Goal: Task Accomplishment & Management: Complete application form

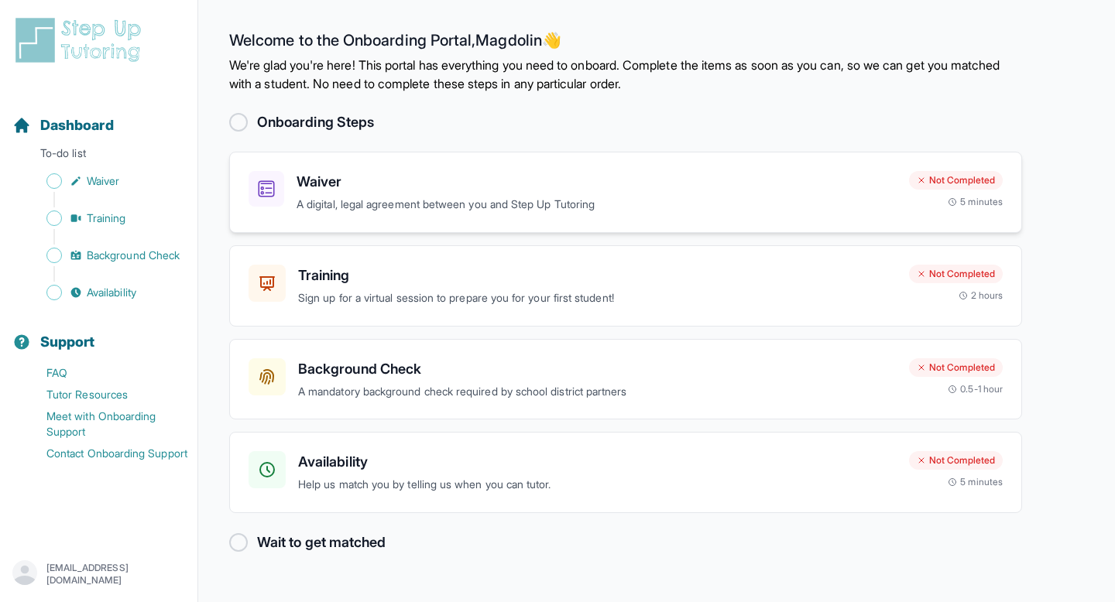
click at [458, 191] on h3 "Waiver" at bounding box center [596, 182] width 600 height 22
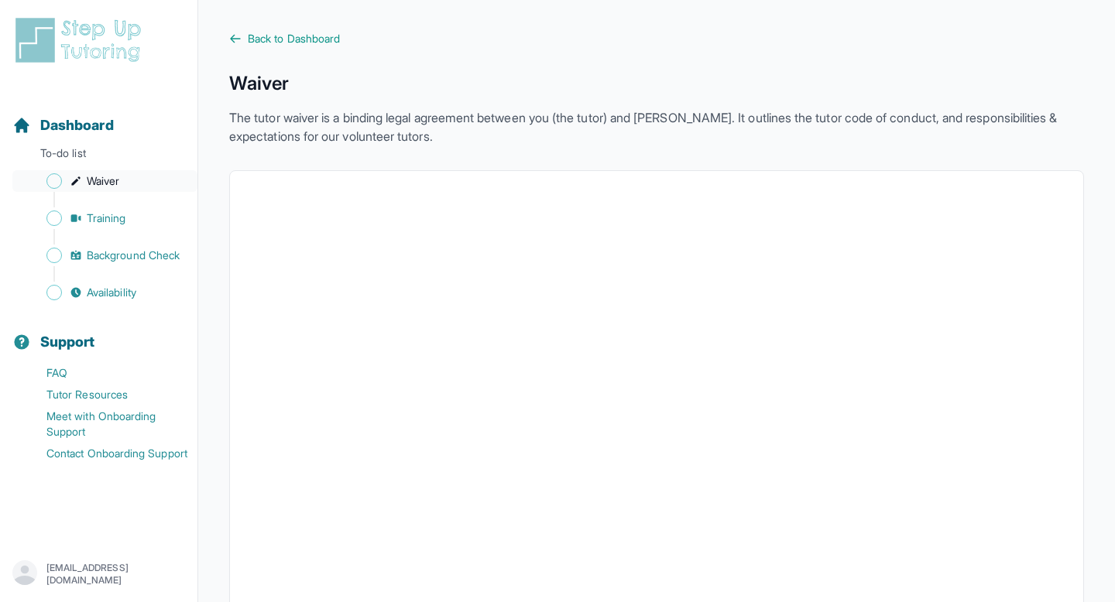
click at [125, 178] on link "Waiver" at bounding box center [104, 181] width 185 height 22
click at [52, 179] on span "Sidebar" at bounding box center [53, 180] width 15 height 15
click at [136, 178] on link "Waiver" at bounding box center [104, 181] width 185 height 22
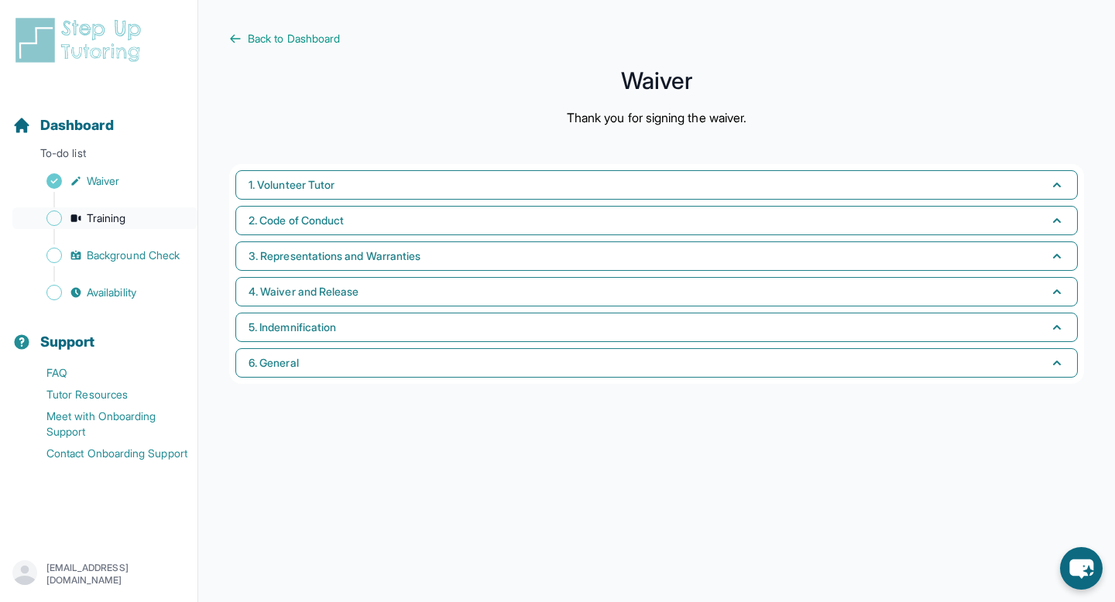
click at [132, 220] on link "Training" at bounding box center [104, 218] width 185 height 22
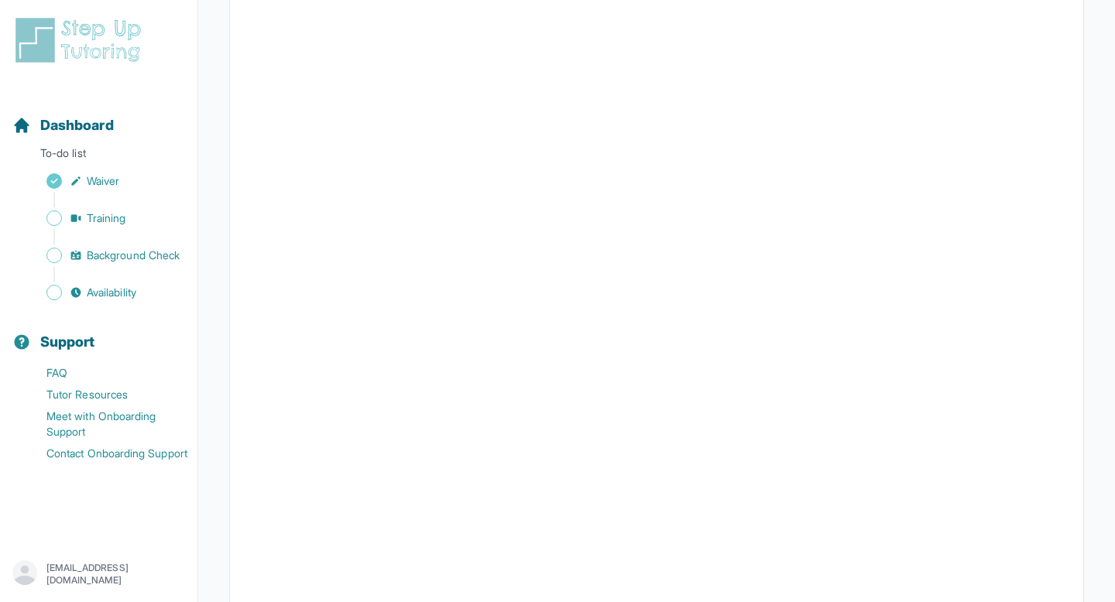
scroll to position [310, 0]
click at [157, 260] on span "Background Check" at bounding box center [133, 255] width 93 height 15
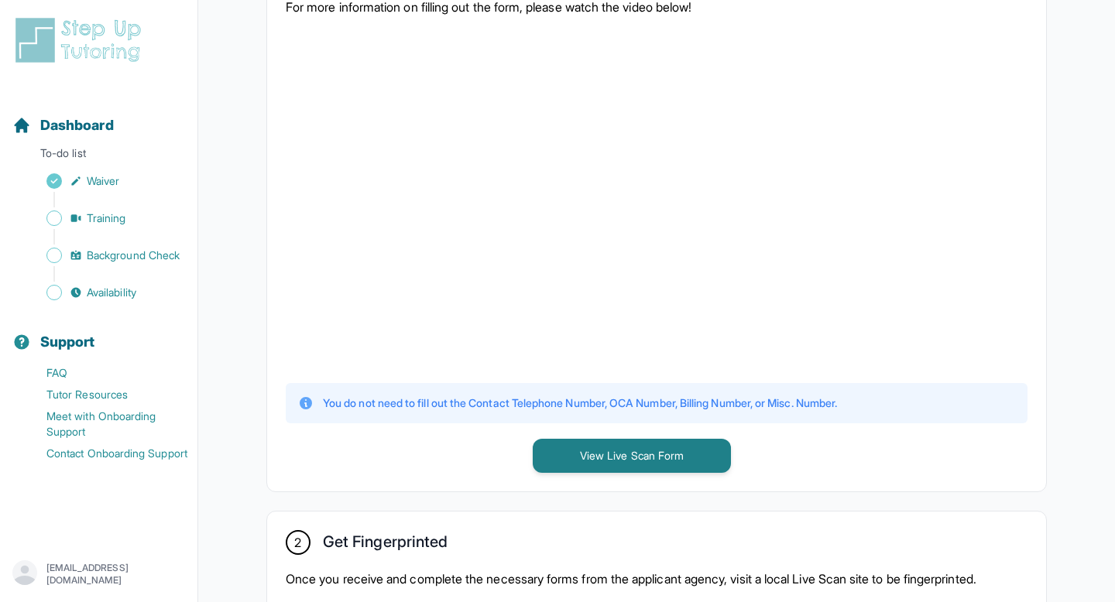
scroll to position [396, 0]
click at [711, 448] on button "View Live Scan Form" at bounding box center [632, 454] width 198 height 34
click at [837, 460] on div "1 Print and Fill Out Form Click on the button below to view the Live Scan form.…" at bounding box center [656, 204] width 779 height 571
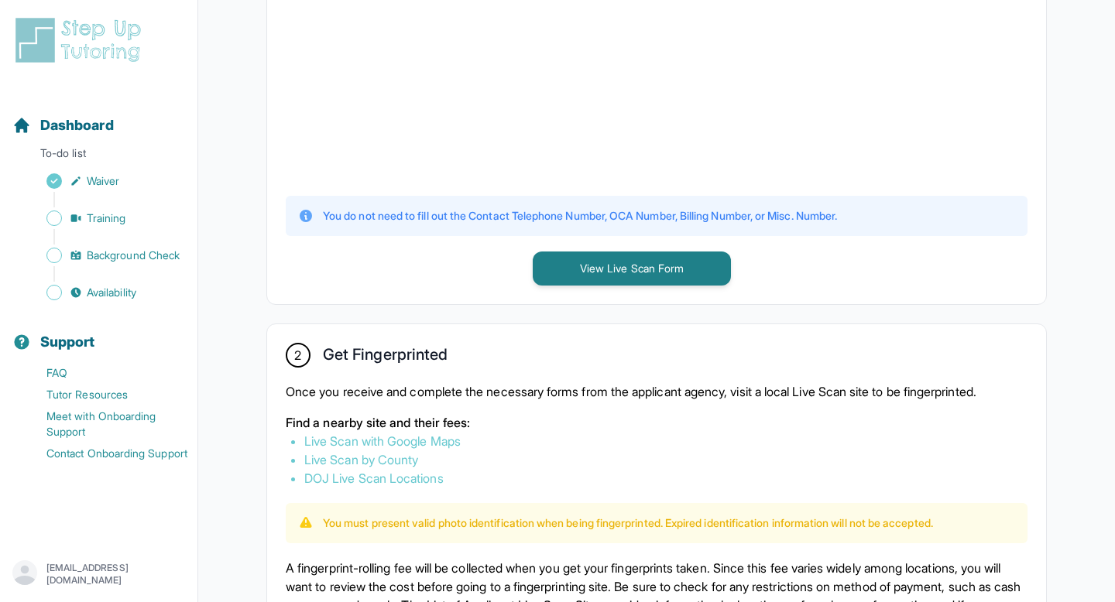
scroll to position [582, 0]
click at [434, 437] on link "Live Scan with Google Maps" at bounding box center [382, 440] width 156 height 15
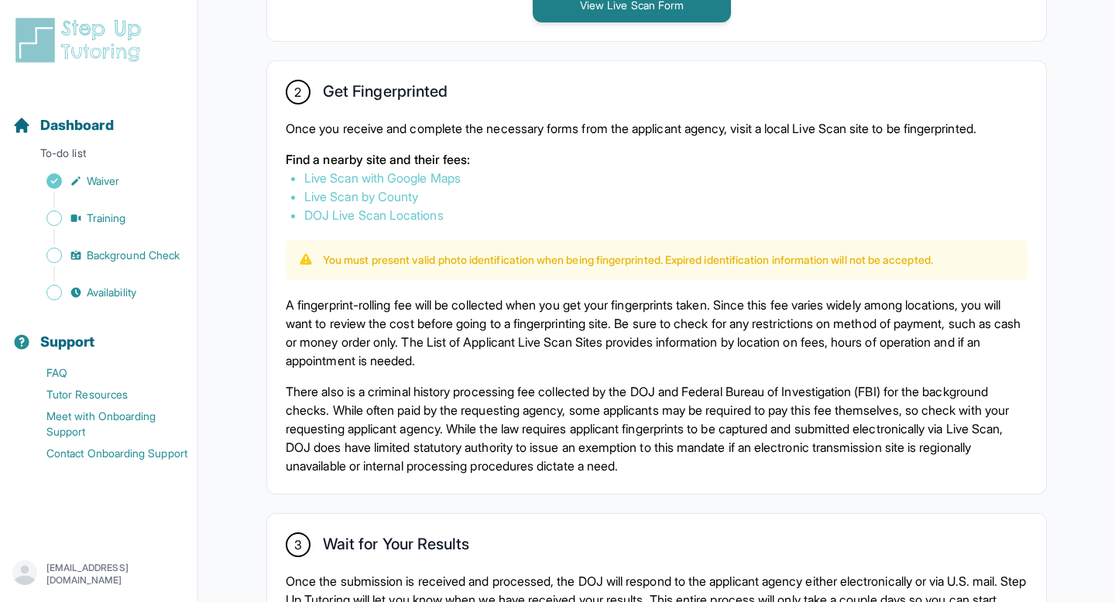
scroll to position [848, 0]
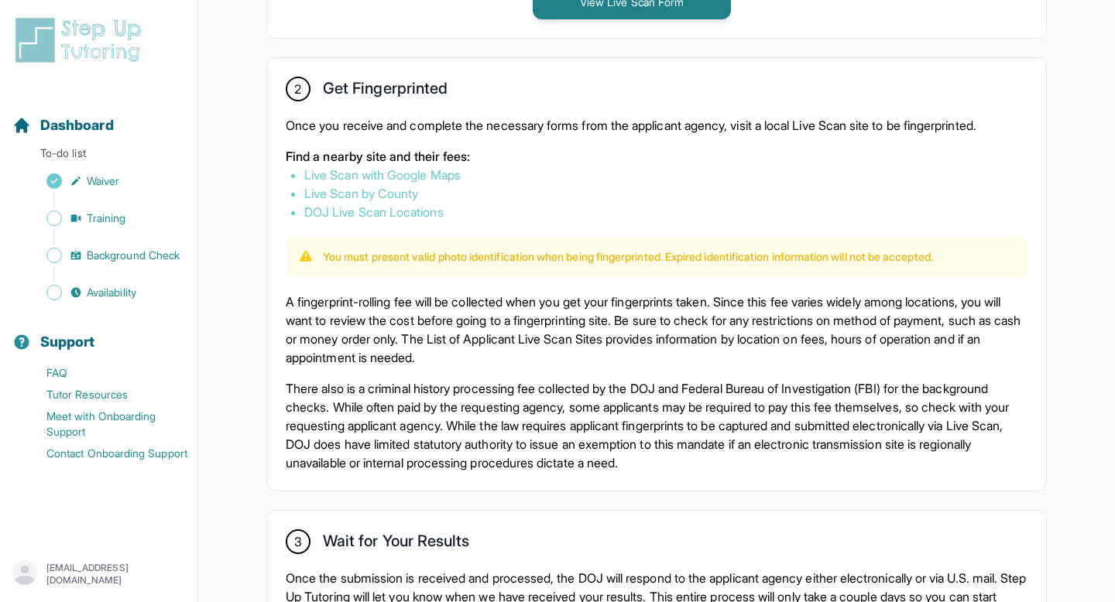
click at [392, 193] on link "Live Scan by County" at bounding box center [361, 193] width 114 height 15
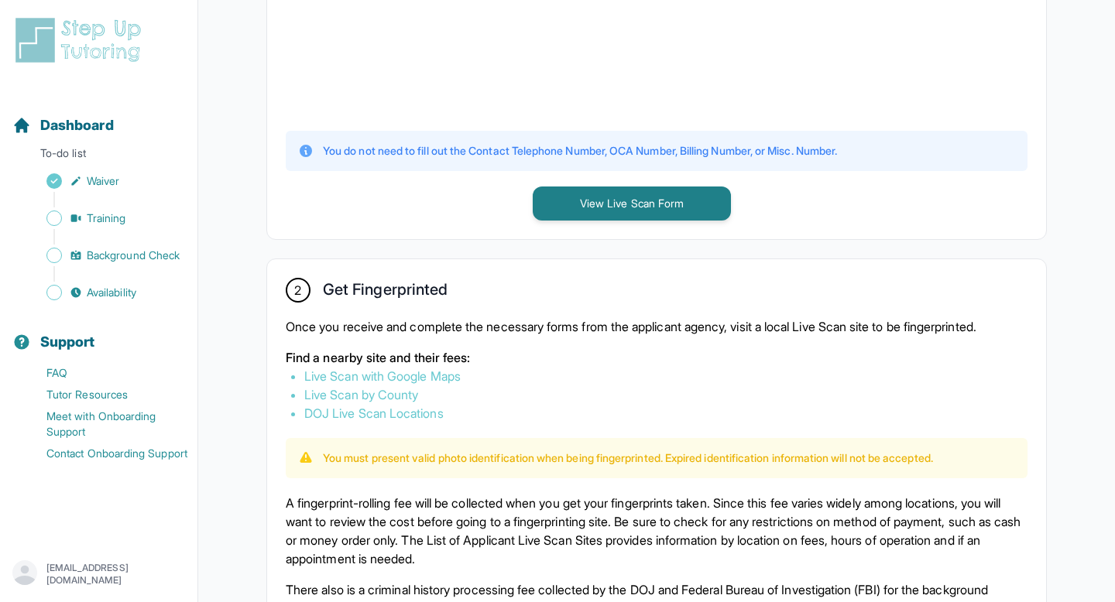
scroll to position [560, 0]
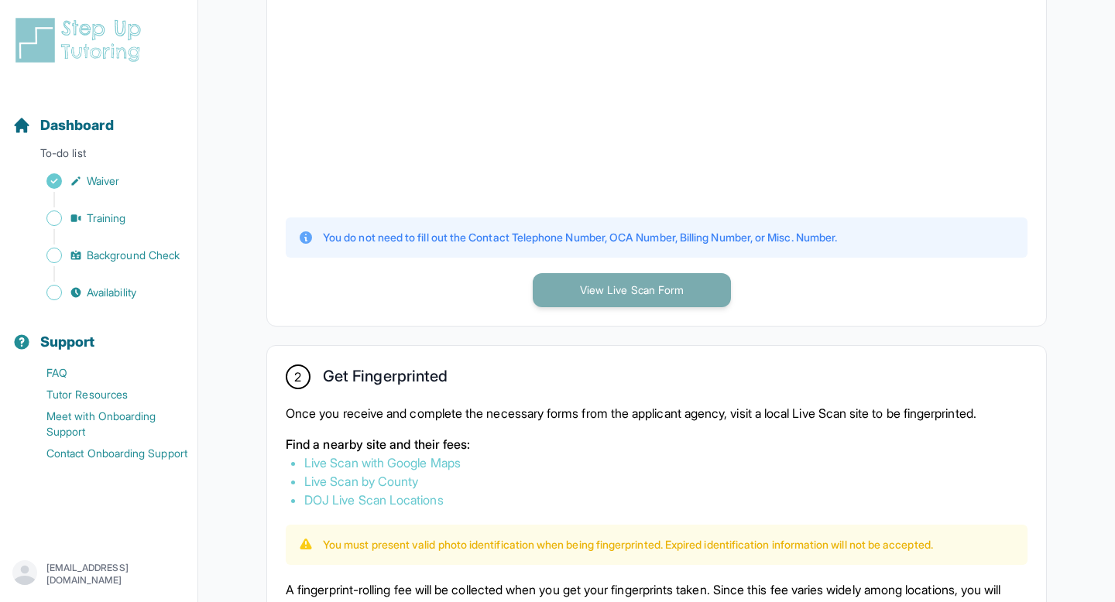
click at [671, 291] on button "View Live Scan Form" at bounding box center [632, 290] width 198 height 34
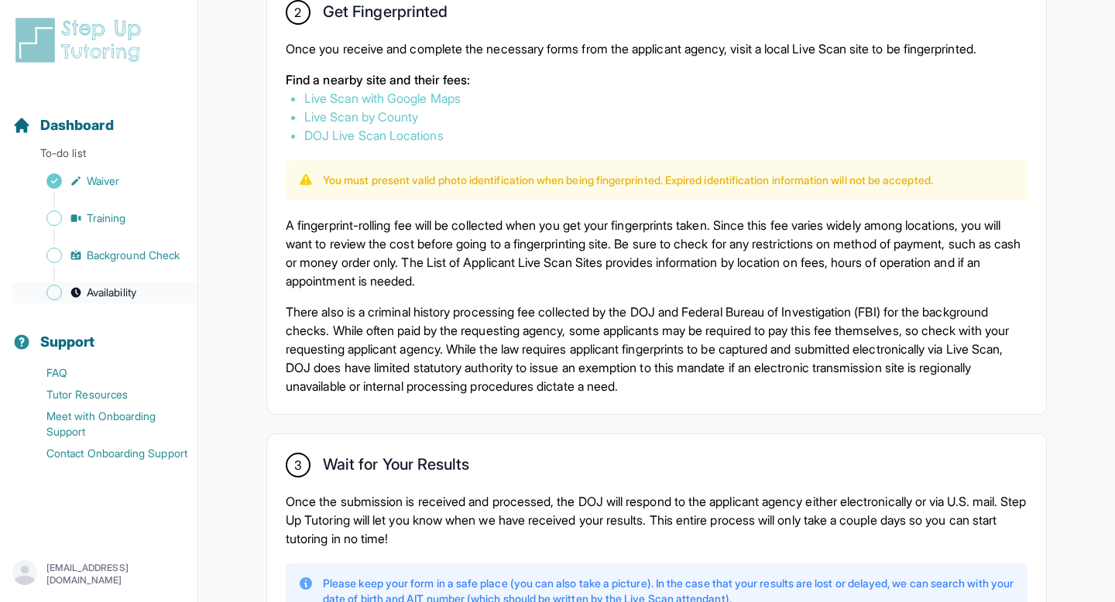
click at [128, 294] on span "Availability" at bounding box center [112, 292] width 50 height 15
